Goal: Task Accomplishment & Management: Use online tool/utility

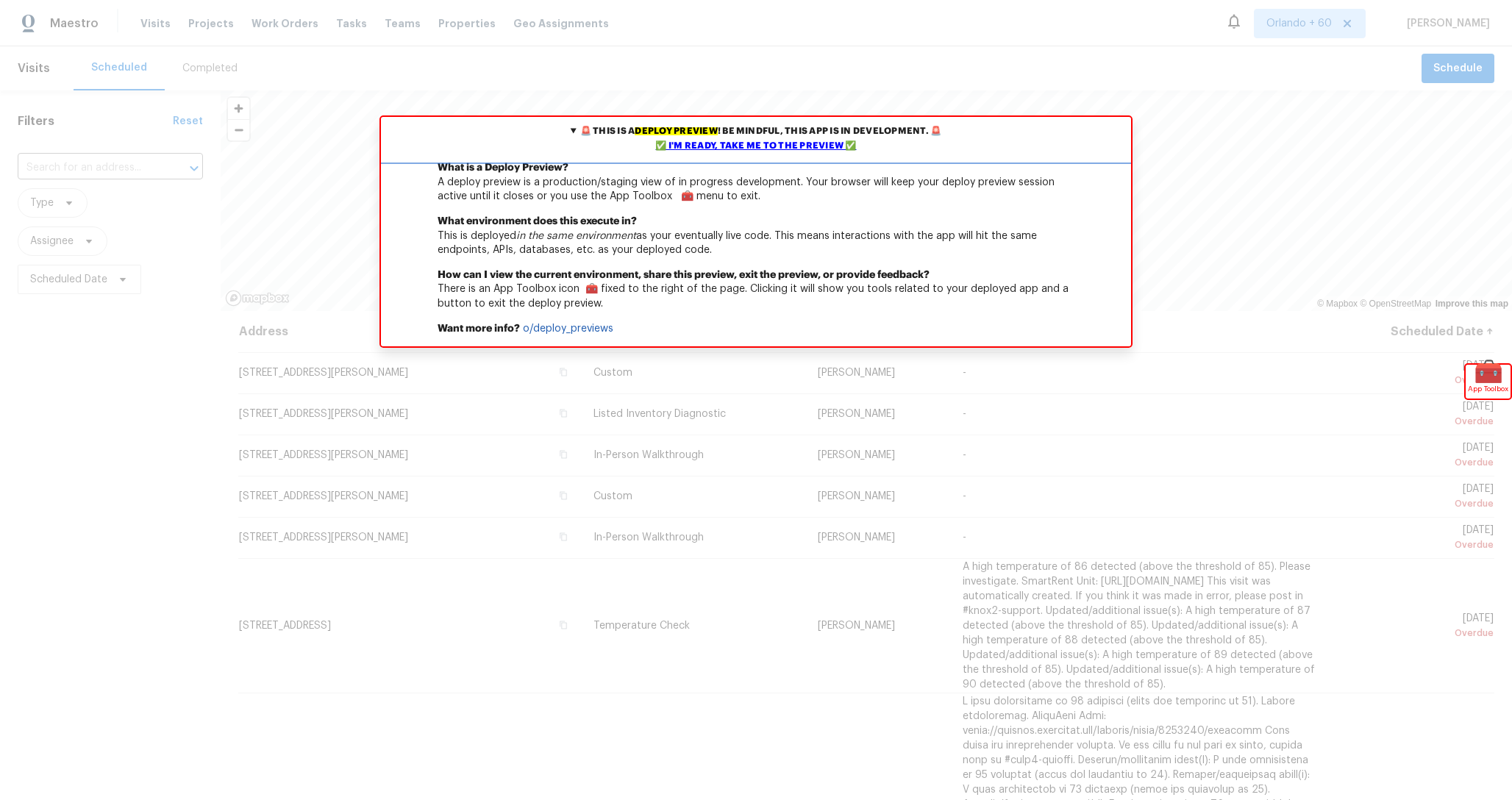
click at [780, 139] on div "✅ I'm ready, take me to the preview ✅" at bounding box center [756, 146] width 743 height 15
